Goal: Information Seeking & Learning: Learn about a topic

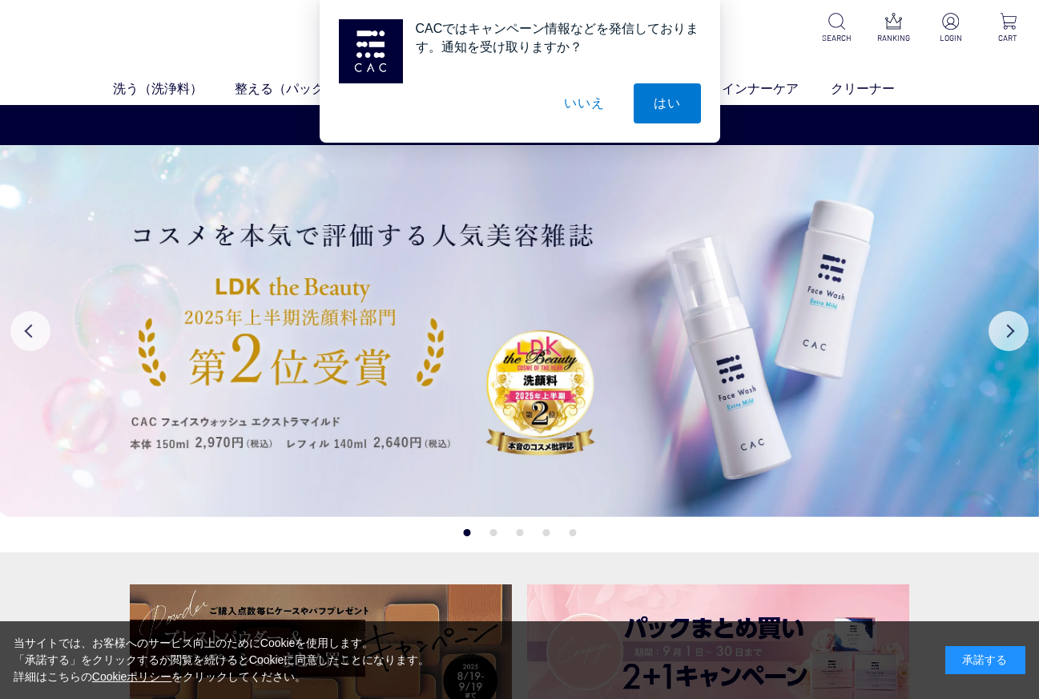
click at [579, 105] on button "いいえ" at bounding box center [584, 103] width 80 height 40
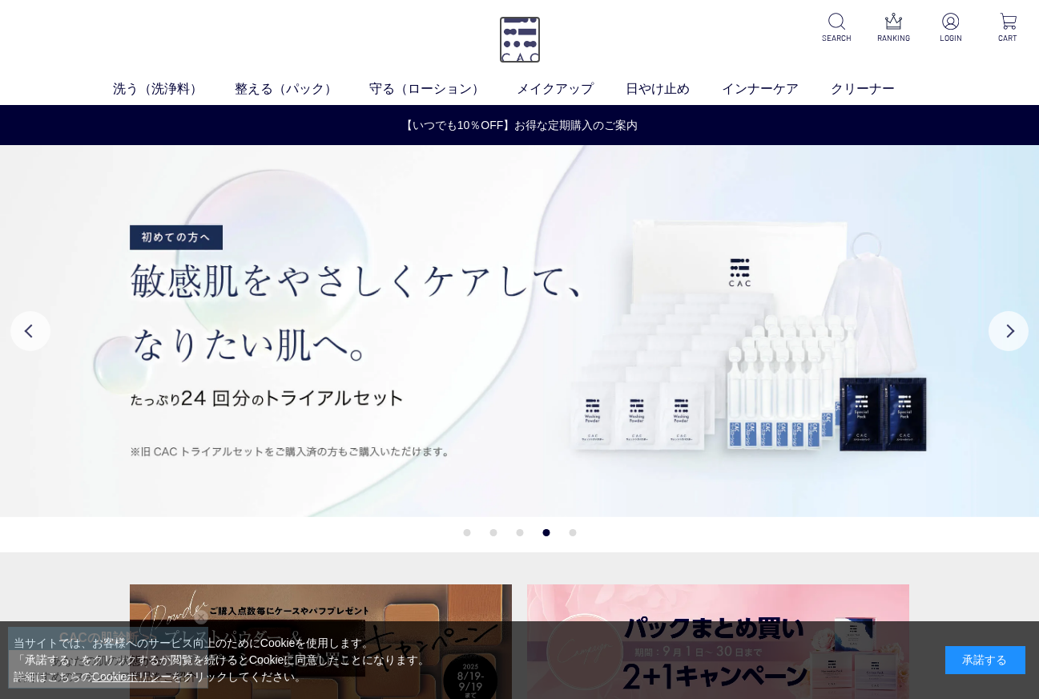
click at [510, 46] on img at bounding box center [520, 39] width 42 height 47
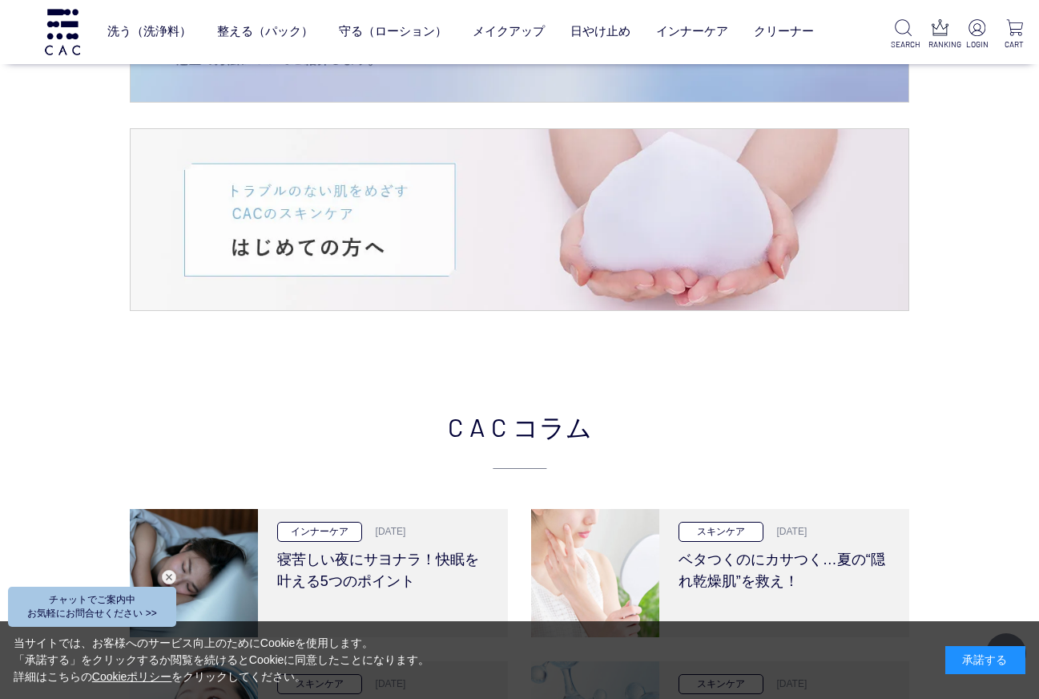
scroll to position [2884, 0]
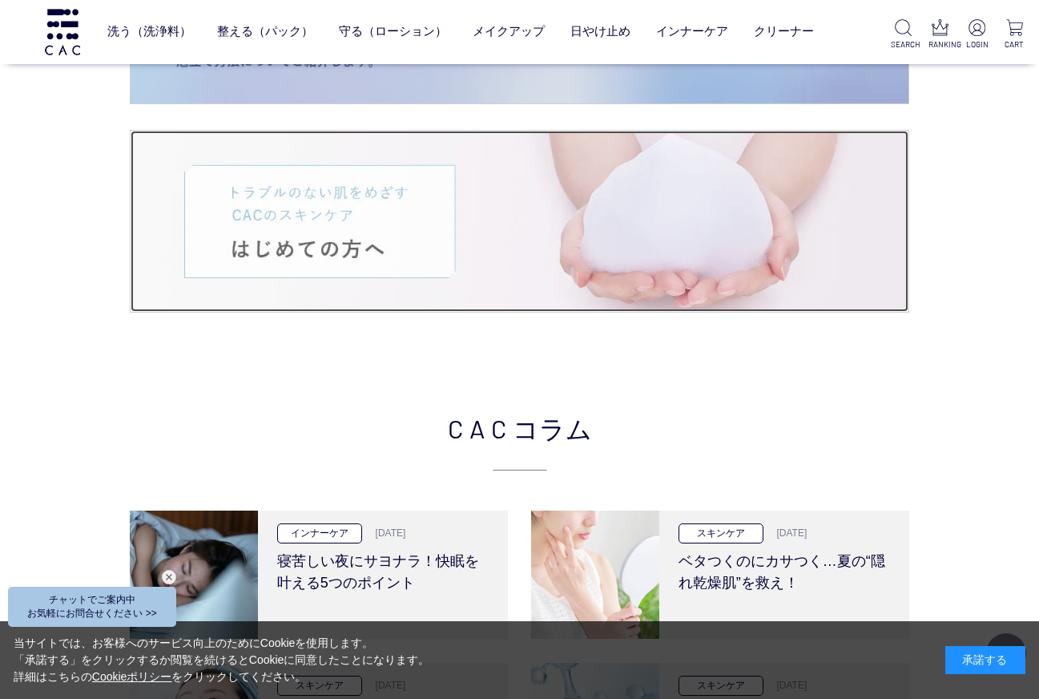
click at [380, 219] on img at bounding box center [520, 222] width 778 height 182
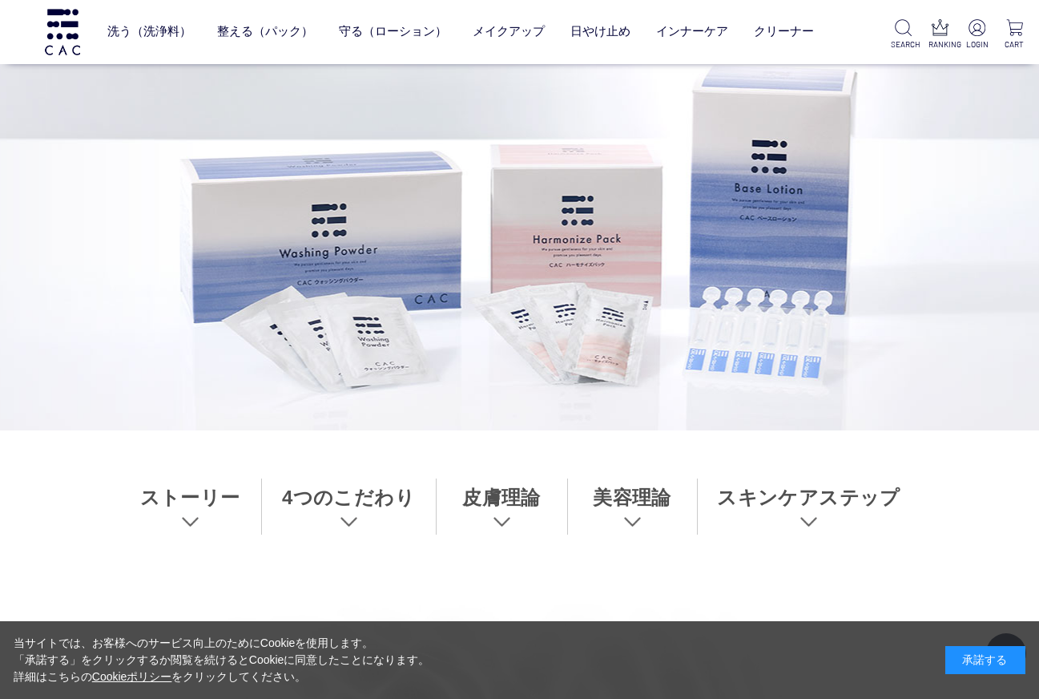
scroll to position [320, 0]
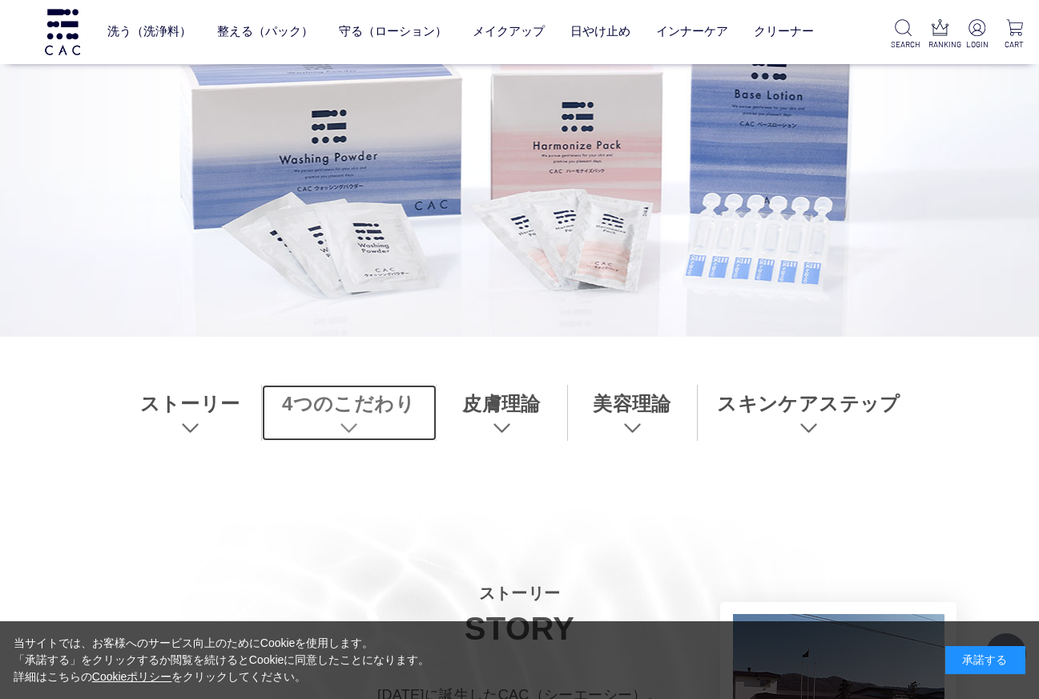
click at [352, 425] on link "4つのこだわり" at bounding box center [349, 412] width 175 height 56
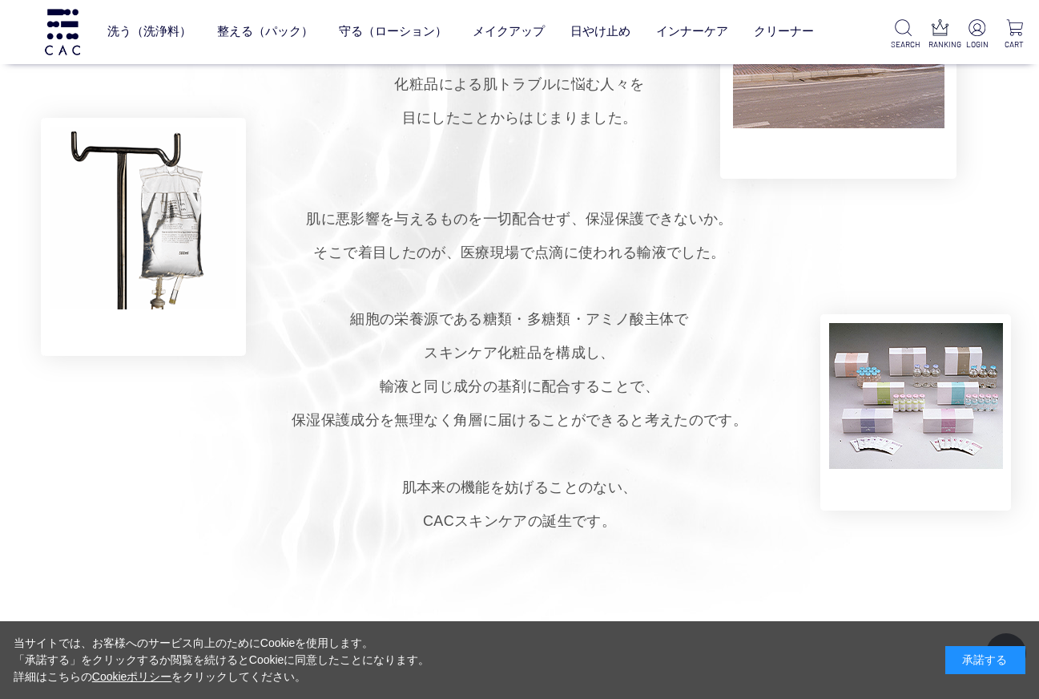
scroll to position [1000, 0]
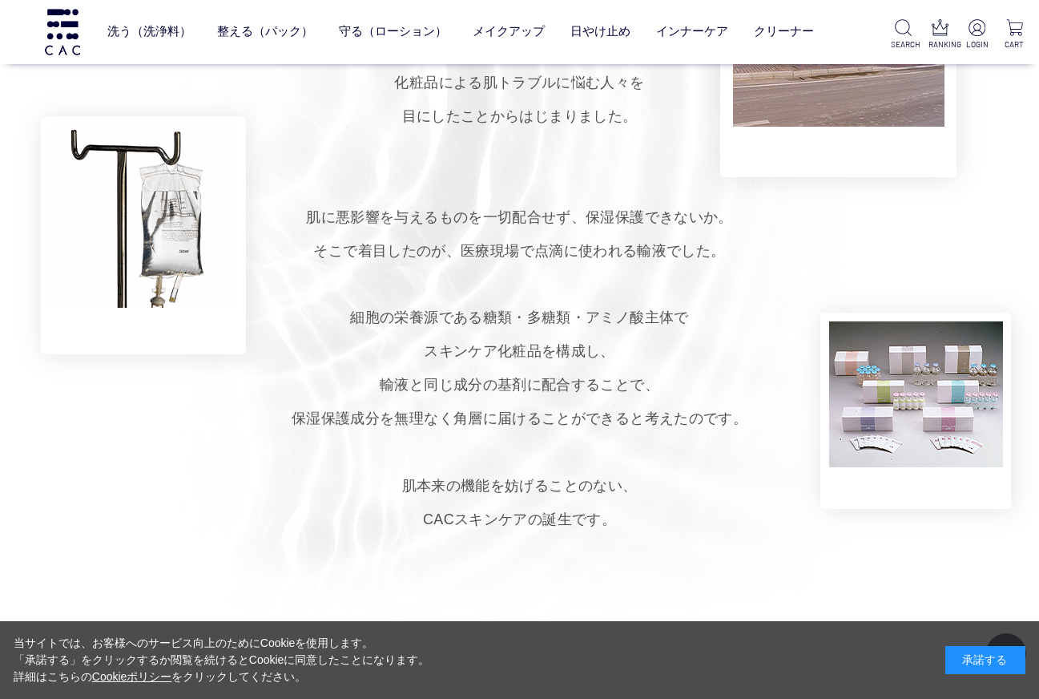
drag, startPoint x: 489, startPoint y: 138, endPoint x: 682, endPoint y: 579, distance: 481.7
click at [682, 579] on section "ストーリー STORY 1979年に誕生したCAC（シーエーシー）。 小さな製薬会社の営業だった創業者が、 化粧品による肌トラブルに悩む人々を 目にしたことか…" at bounding box center [519, 228] width 1039 height 831
copy section "ストーリー STORY 1979年に誕生したCAC（シーエーシー）。 小さな製薬会社の営業だった創業者が、 化粧品による肌トラブルに悩む人々を 目にしたことか…"
click at [745, 342] on p "1979年に誕生したCAC（シーエーシー）。 小さな製薬会社の営業だった創業者が、 化粧品による肌トラブルに悩む人々を 目にしたことからはじまりました。 肌に…" at bounding box center [519, 267] width 1039 height 537
click at [742, 344] on p "1979年に誕生したCAC（シーエーシー）。 小さな製薬会社の営業だった創業者が、 化粧品による肌トラブルに悩む人々を 目にしたことからはじまりました。 肌に…" at bounding box center [519, 267] width 1039 height 537
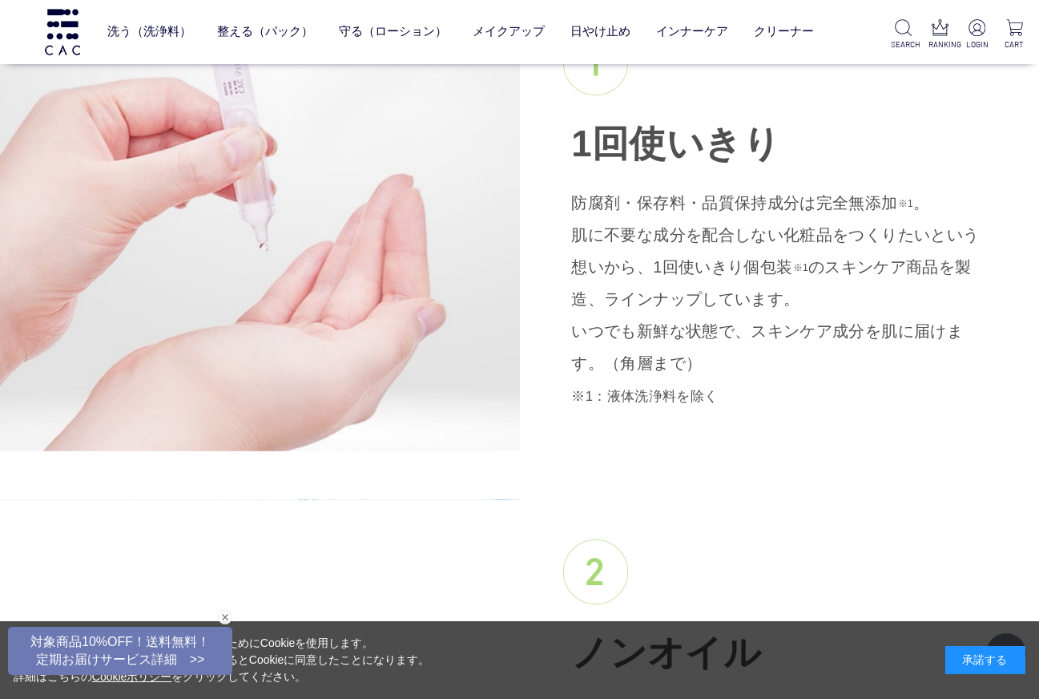
scroll to position [1801, 0]
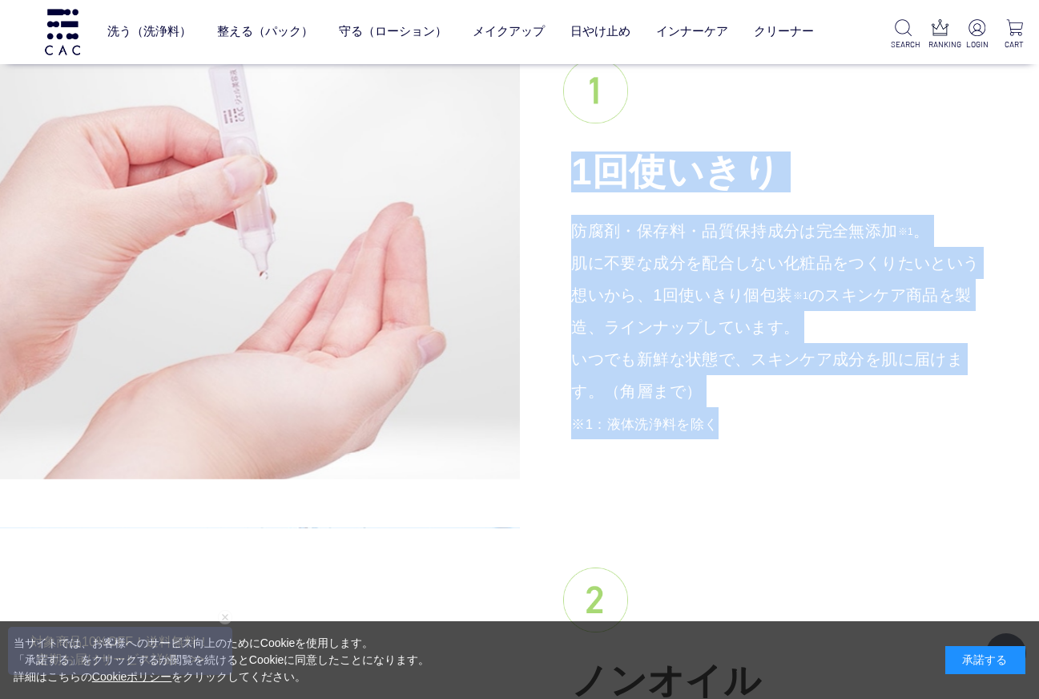
drag, startPoint x: 573, startPoint y: 167, endPoint x: 707, endPoint y: 424, distance: 289.5
click at [707, 424] on div "1回使いきり 防腐剤・保存料・品質保持成分は完全無添加 ※1 。 肌に不要な成分を配合しない化粧品をつくりたいという想いから、1回使いきり個包装 ※1 のスキ…" at bounding box center [780, 248] width 520 height 461
copy div "1回使いきり 防腐剤・保存料・品質保持成分は完全無添加 ※1 。 肌に不要な成分を配合しない化粧品をつくりたいという想いから、1回使いきり個包装 ※1 のスキ…"
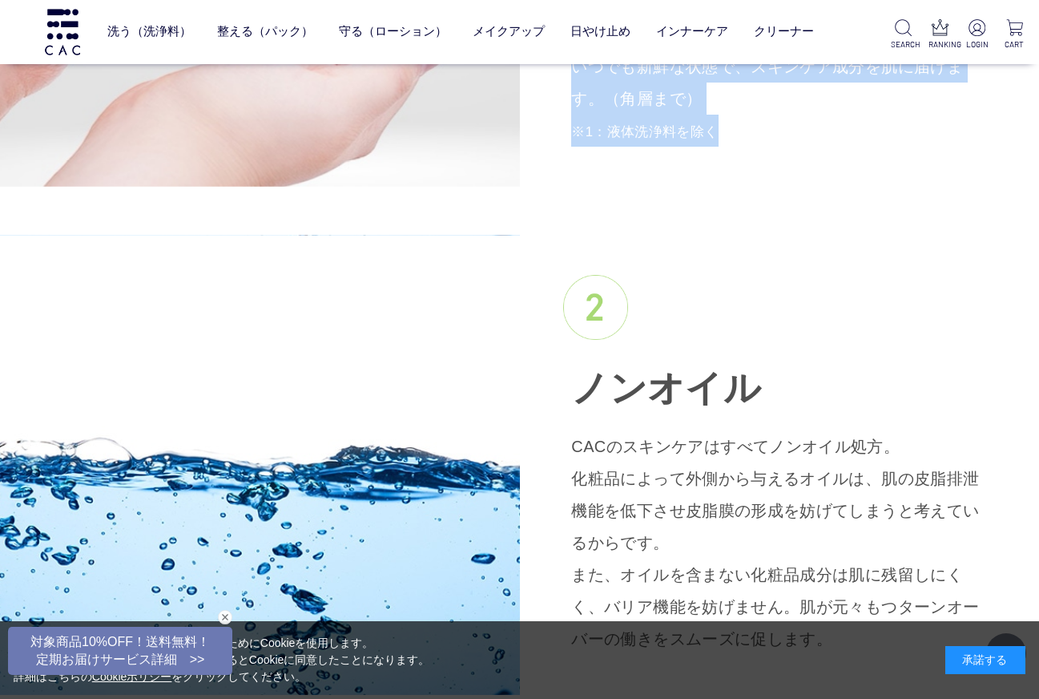
scroll to position [2121, 0]
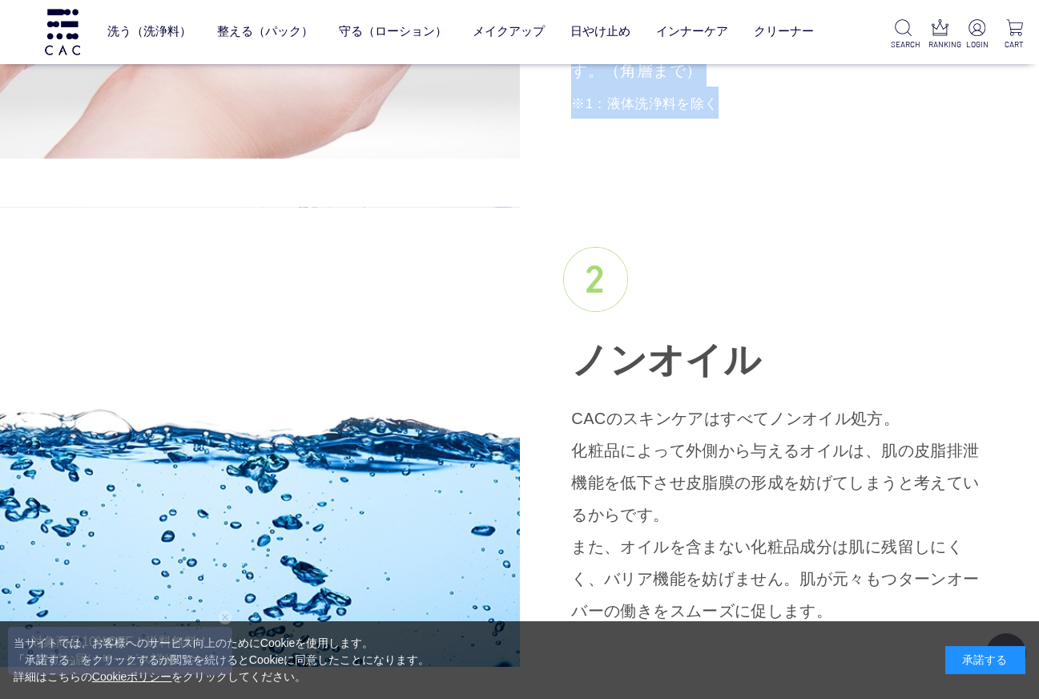
drag, startPoint x: 582, startPoint y: 359, endPoint x: 731, endPoint y: 607, distance: 290.0
click at [731, 607] on div "ノンオイル CACのスキンケアはすべてノンオイル処方。 化粧品によって外側から与えるオイルは、肌の皮脂排泄機能を低下させ皮脂膜の形成を妨げてしまうと考えている…" at bounding box center [780, 437] width 520 height 461
copy div "ノンオイル CACのスキンケアはすべてノンオイル処方。 化粧品によって外側から与えるオイルは、肌の皮脂排泄機能を低下させ皮脂膜の形成を妨げてしまうと考えている…"
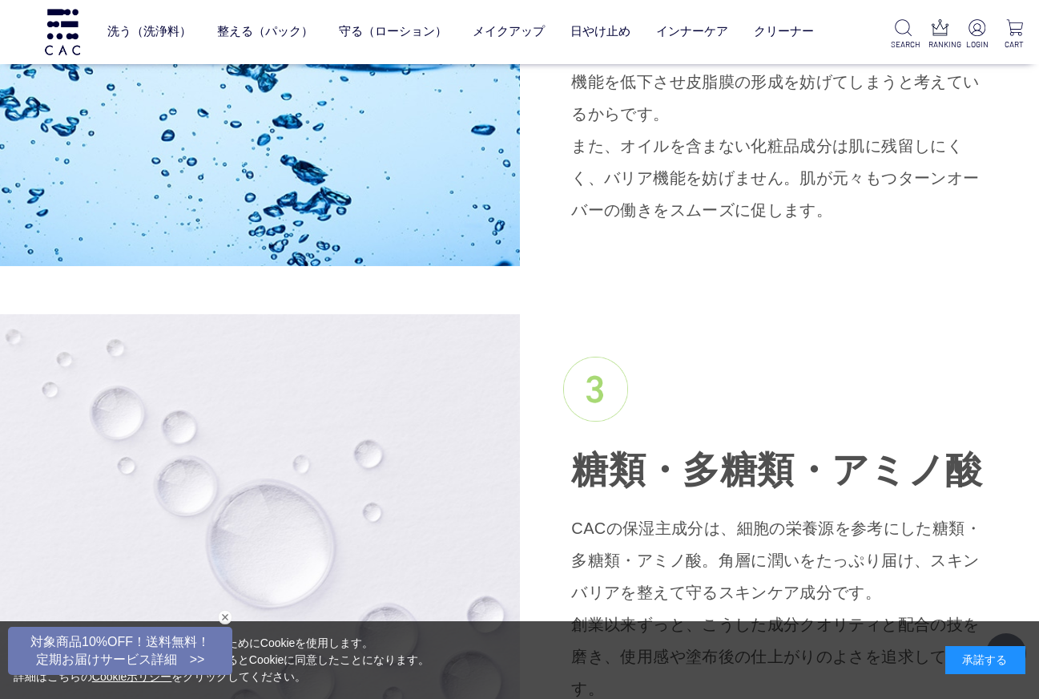
scroll to position [2602, 0]
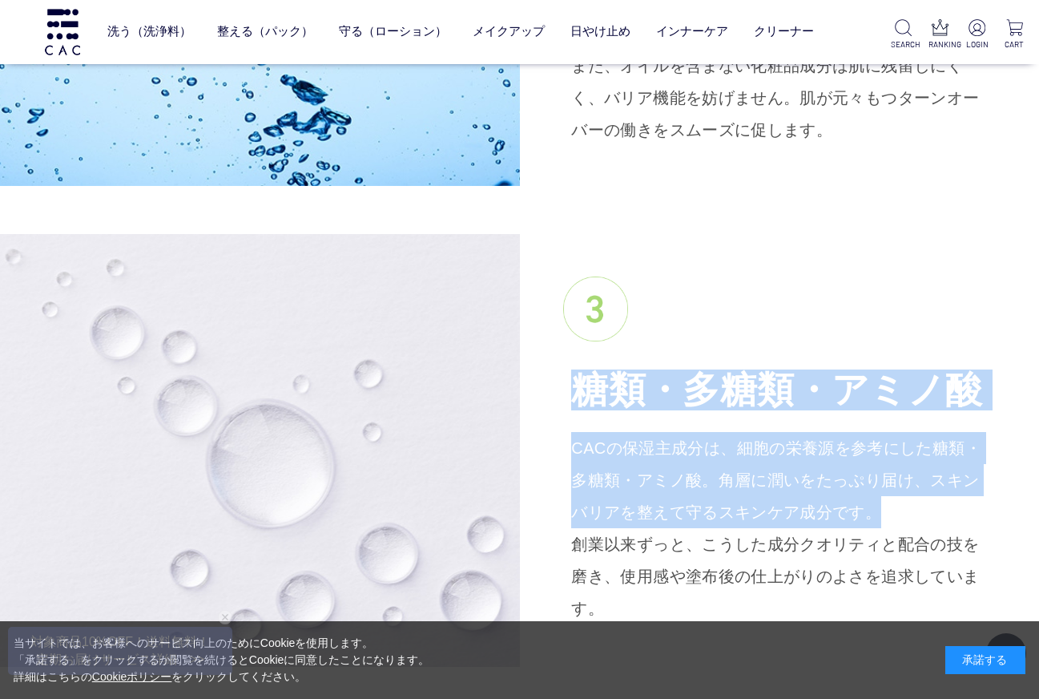
drag, startPoint x: 576, startPoint y: 405, endPoint x: 819, endPoint y: 529, distance: 272.6
click at [819, 529] on div "糖類・多糖類・ アミノ酸 CACの保湿主成分は、細胞の栄養源を参考にした糖類・多糖類・アミノ酸。角層に潤いをたっぷり届け、スキンバリアを整えて守るスキンケア成…" at bounding box center [780, 450] width 520 height 429
copy div "糖類・多糖類・ アミノ酸 CACの保湿主成分は、細胞の栄養源を参考にした糖類・多糖類・アミノ酸。角層に潤いをたっぷり届け、スキンバリアを整えて守るスキンケア成…"
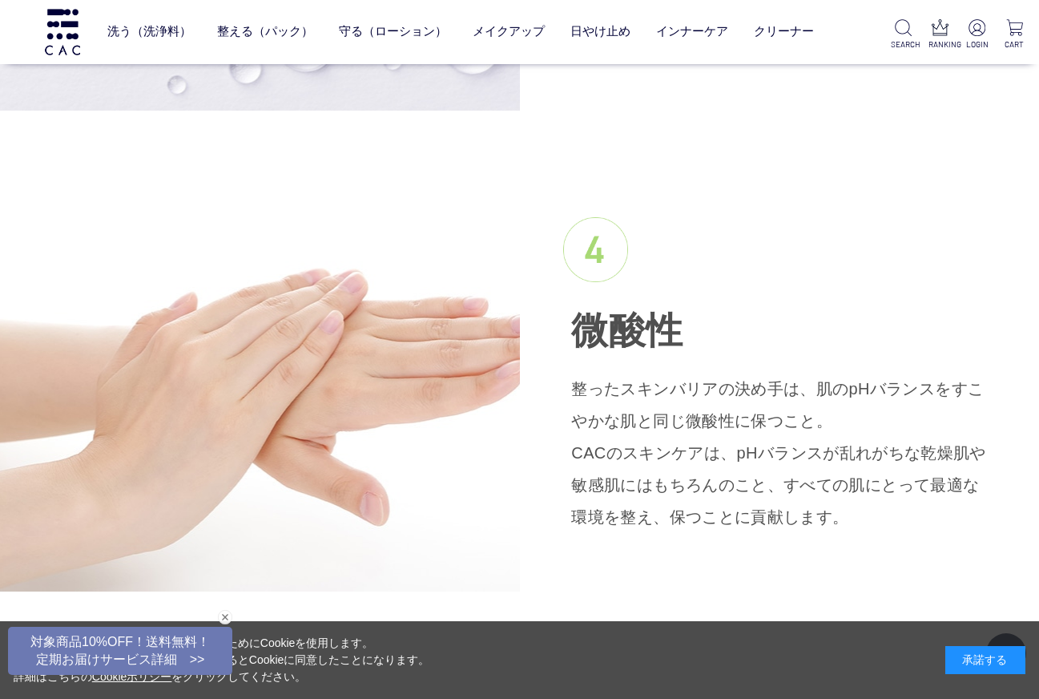
scroll to position [3162, 0]
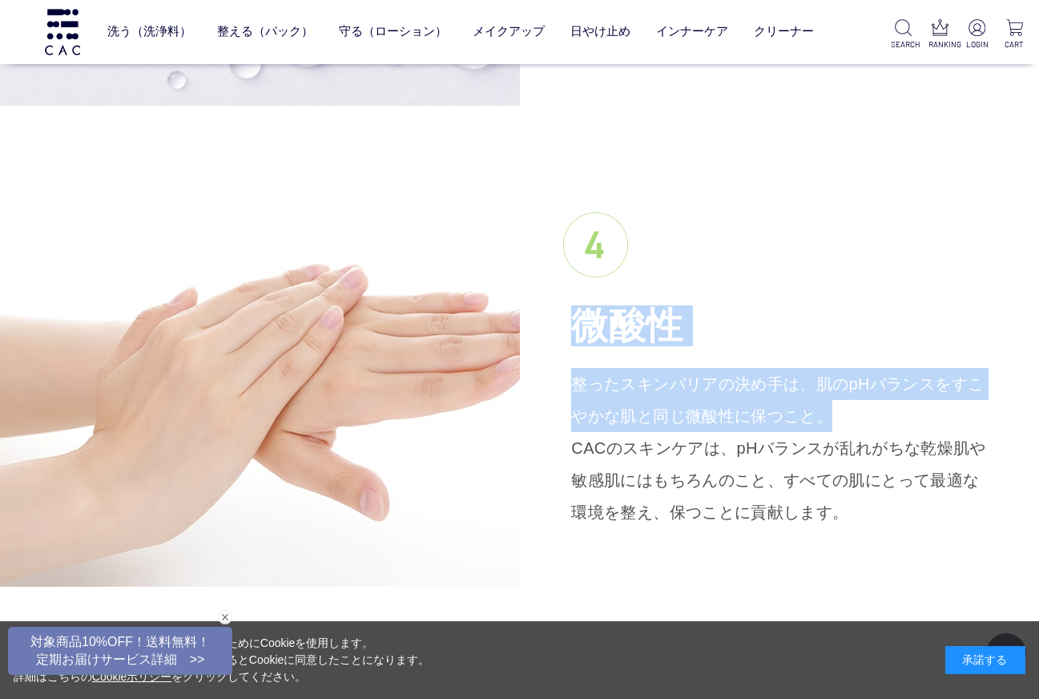
drag, startPoint x: 578, startPoint y: 328, endPoint x: 809, endPoint y: 405, distance: 243.4
click at [809, 405] on div "微酸性 整ったスキンバリアの決め手は、肌のpHバランスをすこやかな肌と同じ微酸性に保つこと。 CACのスキンケアは、pHバランスが乱れがちな乾燥肌や敏感肌には…" at bounding box center [780, 370] width 520 height 397
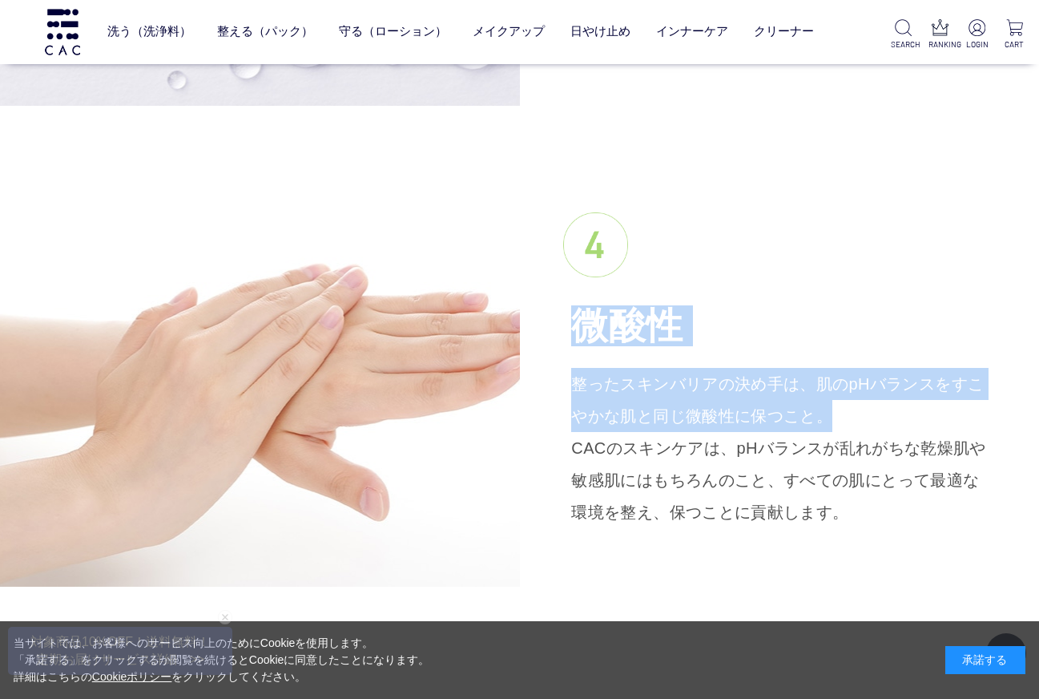
copy div "微酸性 整ったスキンバリアの決め手は、肌のpHバランスをすこやかな肌と同じ微酸性に保つこと。"
